Goal: Information Seeking & Learning: Find specific fact

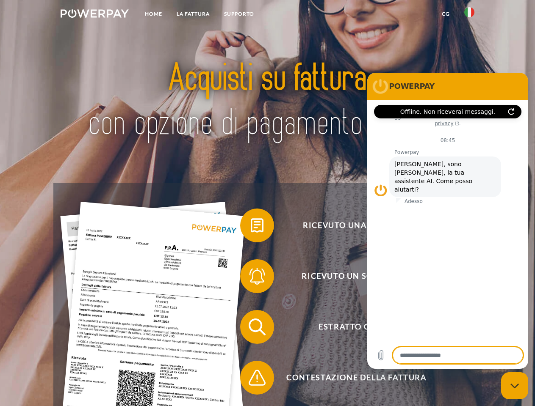
click at [94, 15] on img at bounding box center [95, 13] width 68 height 8
click at [469, 15] on img at bounding box center [469, 12] width 10 height 10
click at [445, 14] on link "CG" at bounding box center [445, 13] width 22 height 15
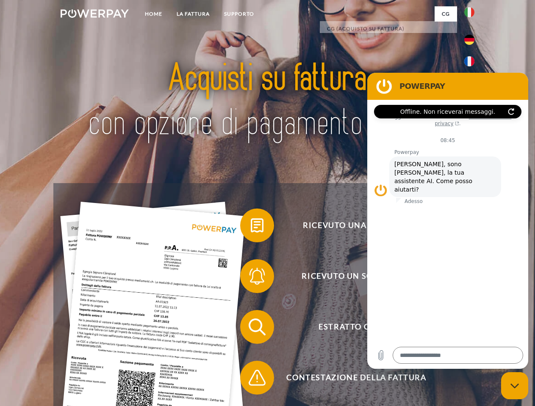
click at [251, 227] on span at bounding box center [244, 225] width 42 height 42
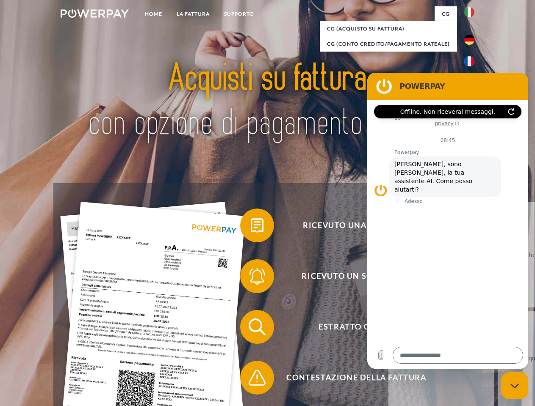
click at [251, 278] on span at bounding box center [244, 276] width 42 height 42
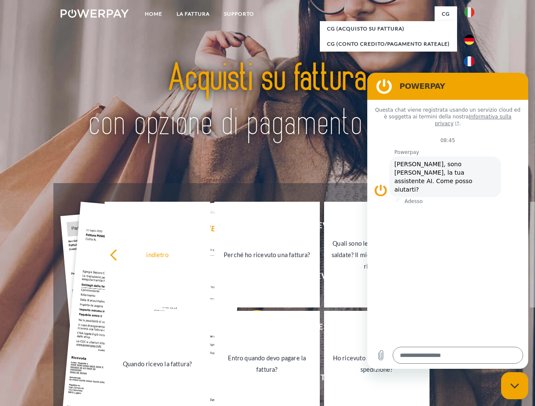
click at [251, 329] on link "Entro quando devo pagare la fattura?" at bounding box center [266, 364] width 105 height 106
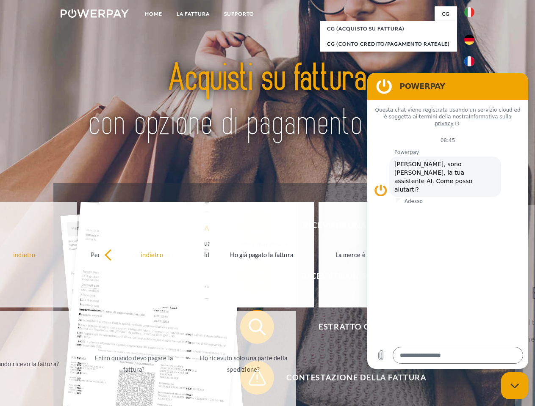
click at [251, 380] on span at bounding box center [244, 378] width 42 height 42
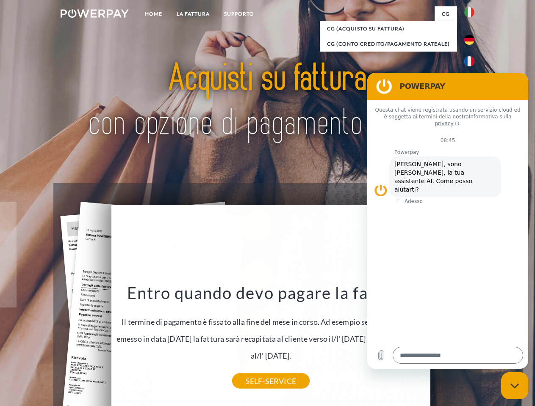
click at [514, 386] on icon "Chiudi la finestra di messaggistica" at bounding box center [514, 386] width 9 height 6
type textarea "*"
